Goal: Task Accomplishment & Management: Manage account settings

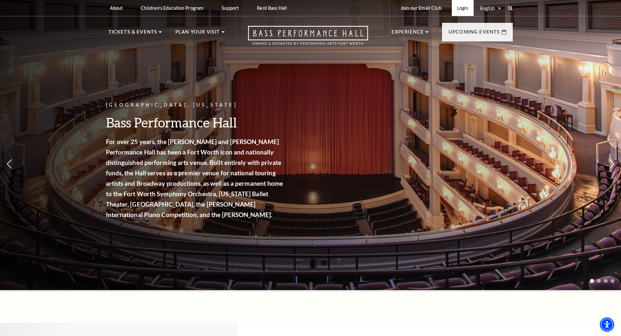
click at [463, 6] on link "Login" at bounding box center [463, 8] width 22 height 16
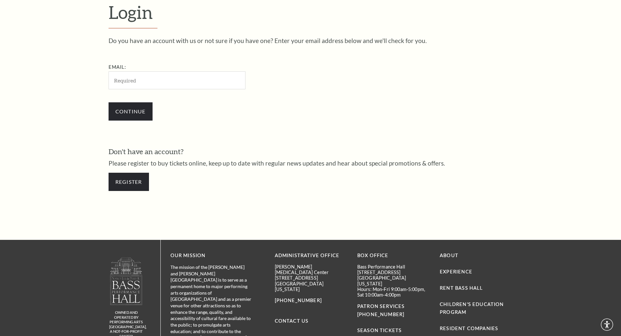
scroll to position [218, 0]
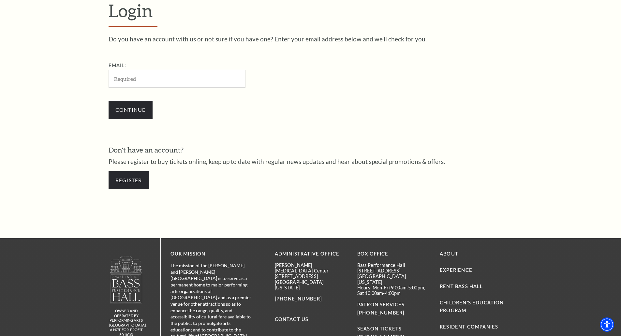
click at [139, 80] on input "Email:" at bounding box center [177, 79] width 137 height 18
type input "[EMAIL_ADDRESS][DOMAIN_NAME]"
click at [142, 107] on input "Continue" at bounding box center [131, 110] width 44 height 18
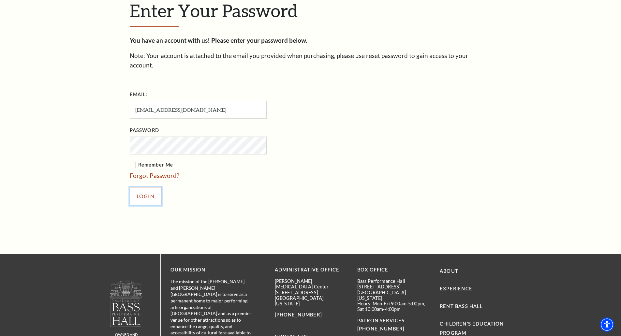
click at [153, 187] on input "Login" at bounding box center [146, 196] width 32 height 18
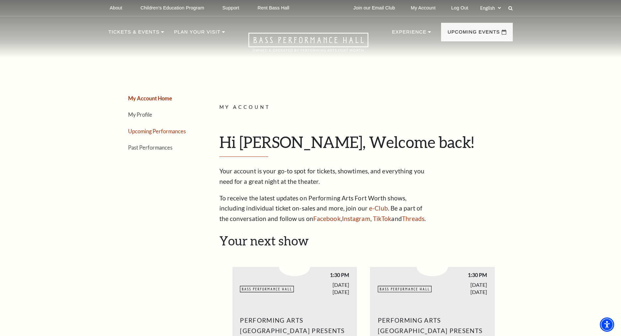
click at [140, 129] on link "Upcoming Performances" at bounding box center [157, 131] width 58 height 6
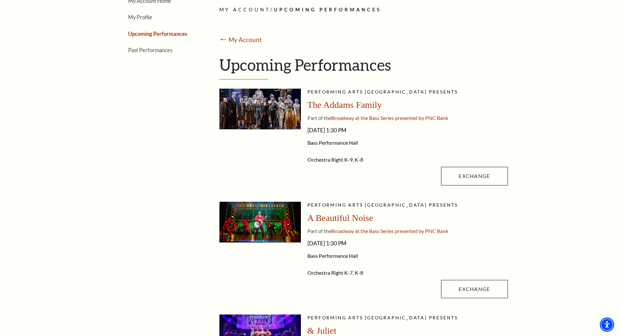
scroll to position [98, 0]
drag, startPoint x: 468, startPoint y: 176, endPoint x: 460, endPoint y: 176, distance: 8.8
click at [460, 176] on link "Exchange" at bounding box center [474, 176] width 66 height 18
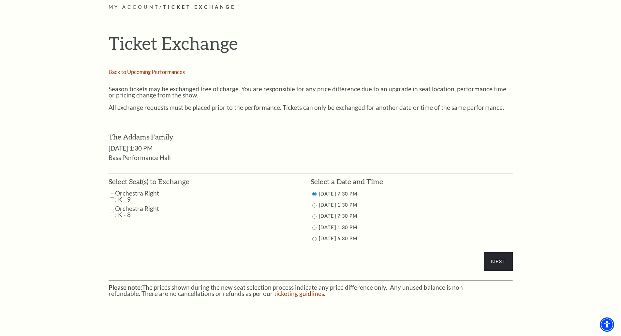
scroll to position [228, 0]
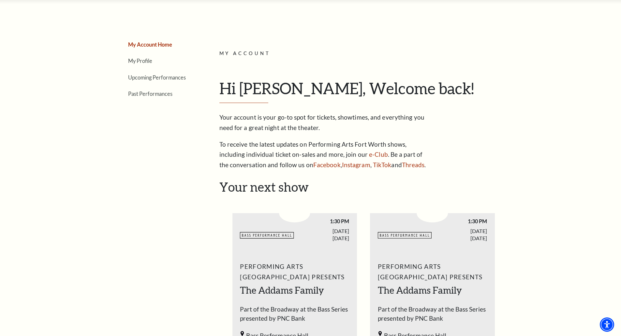
scroll to position [65, 0]
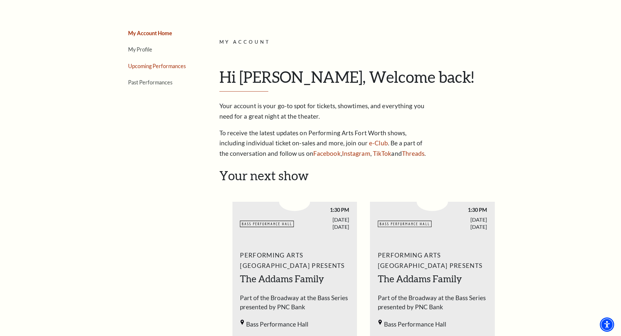
click at [141, 67] on link "Upcoming Performances" at bounding box center [157, 66] width 58 height 6
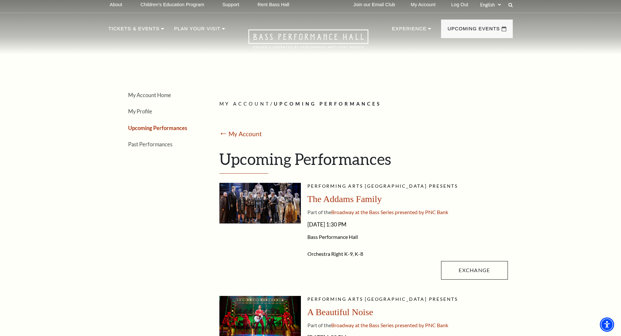
scroll to position [0, 0]
